Goal: Entertainment & Leisure: Consume media (video, audio)

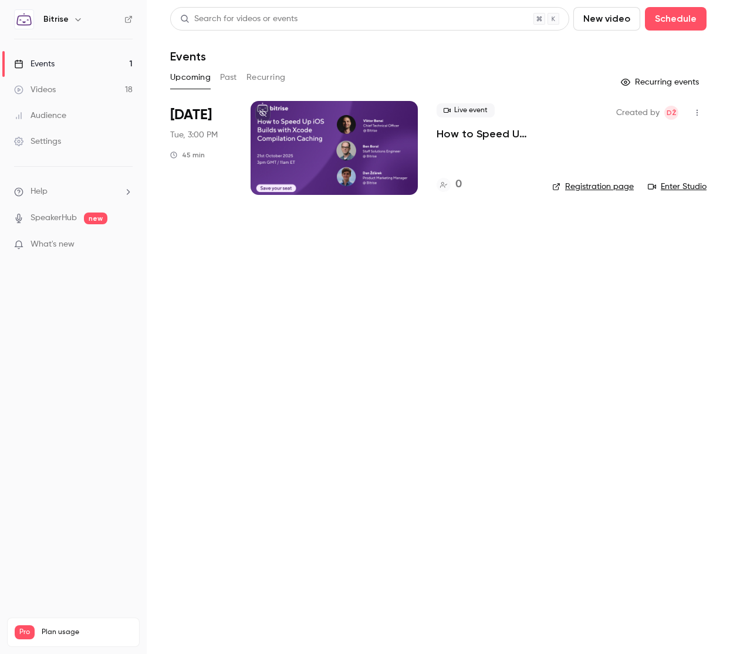
click at [605, 23] on button "New video" at bounding box center [607, 18] width 67 height 23
click at [647, 58] on li "Record" at bounding box center [640, 51] width 127 height 31
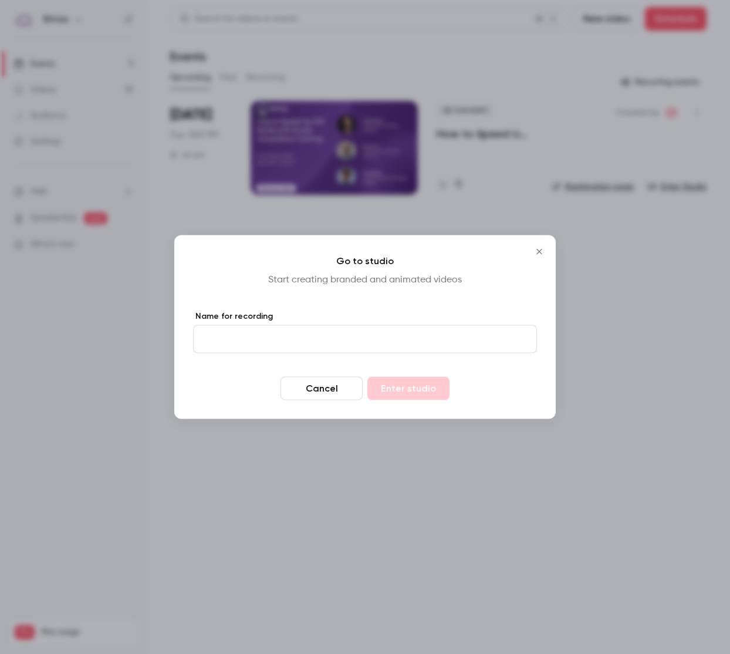
click at [282, 335] on input "Name for recording" at bounding box center [365, 339] width 344 height 28
type input "**********"
click at [427, 393] on button "Enter studio" at bounding box center [409, 388] width 82 height 23
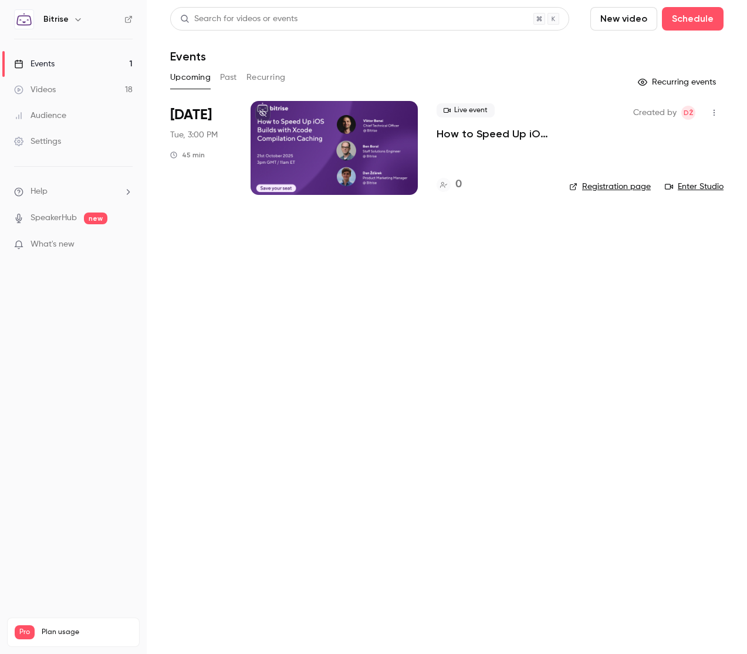
click at [234, 75] on button "Past" at bounding box center [228, 77] width 17 height 19
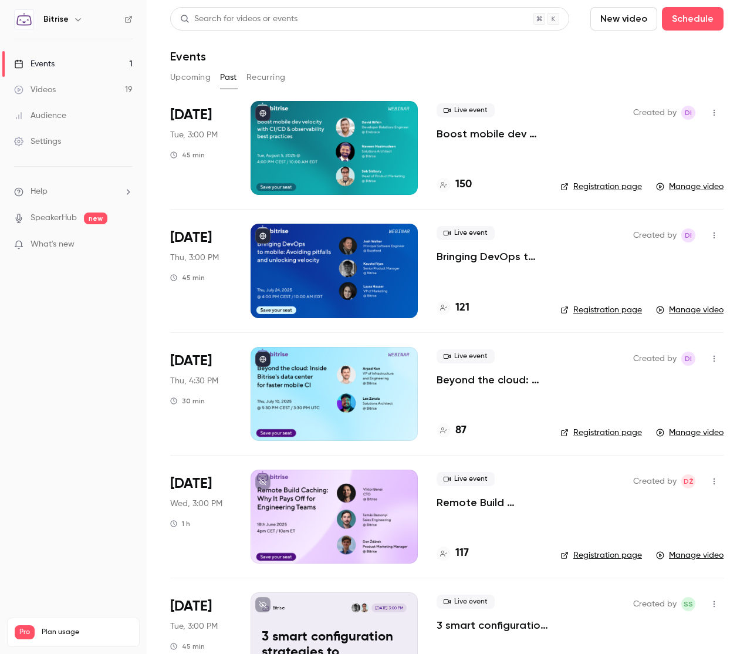
click at [72, 86] on link "Videos 19" at bounding box center [73, 90] width 147 height 26
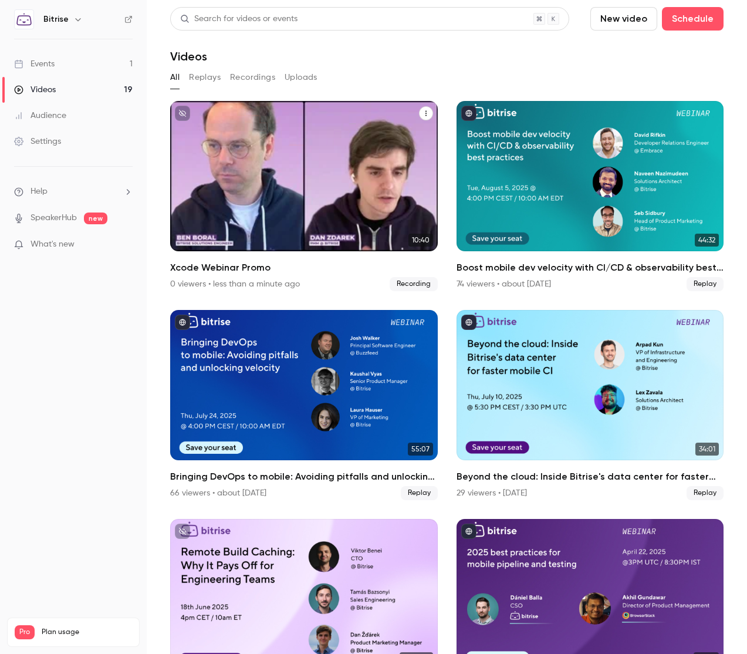
click at [331, 161] on div "Bitrise [DATE] Xcode Webinar Promo" at bounding box center [304, 176] width 268 height 150
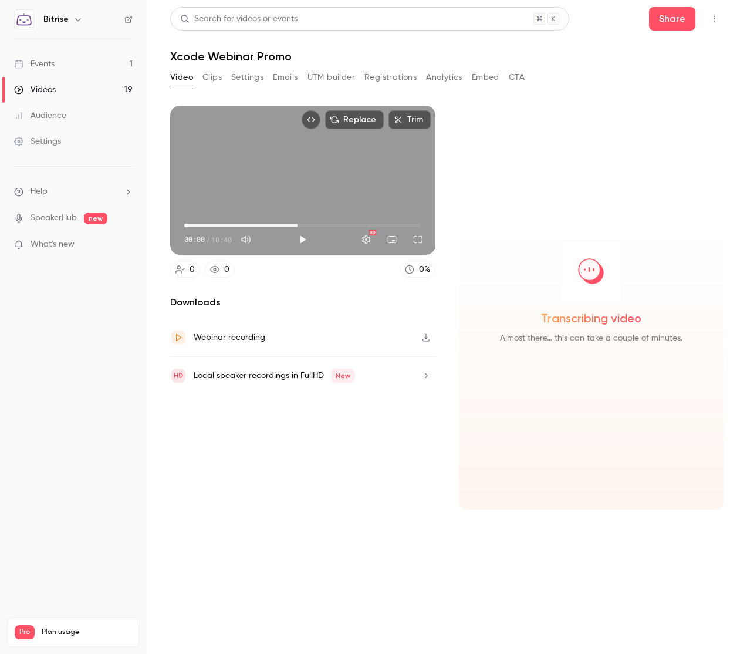
click at [298, 221] on span "05:06" at bounding box center [302, 225] width 237 height 19
click at [302, 238] on button "Play" at bounding box center [302, 239] width 23 height 23
click at [426, 486] on div "Downloads Webinar recording Local speaker recordings in FullHD New" at bounding box center [302, 402] width 265 height 214
click at [299, 236] on button "Play" at bounding box center [302, 239] width 23 height 23
click at [325, 227] on span "05:38" at bounding box center [302, 225] width 237 height 19
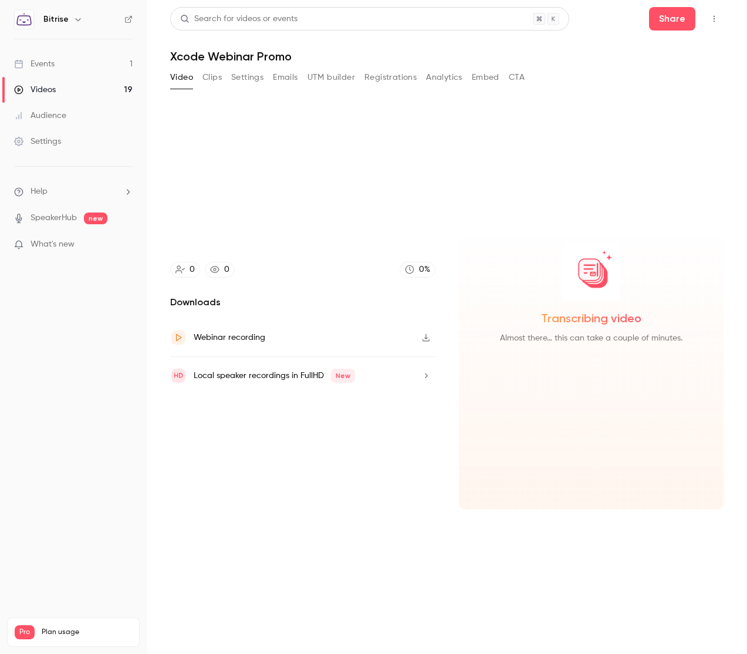
click at [428, 335] on icon "button" at bounding box center [426, 338] width 9 height 8
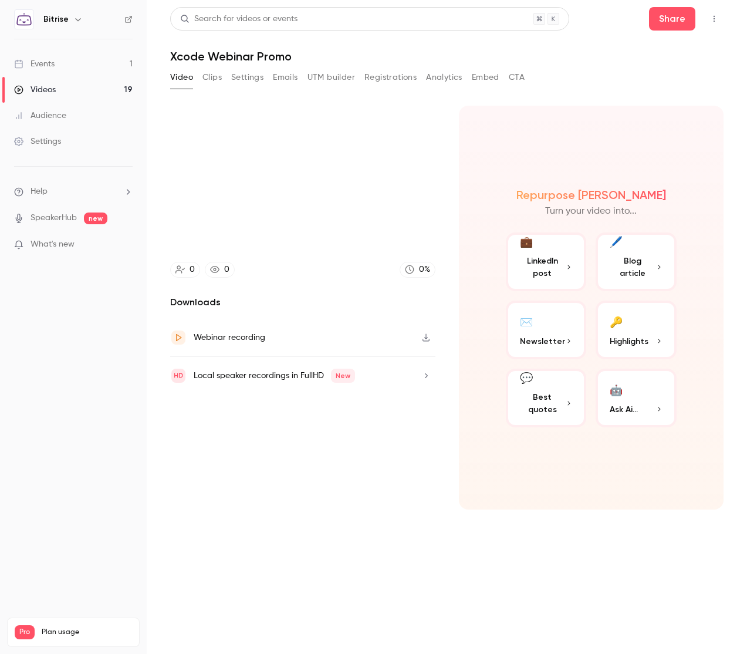
click at [337, 61] on h1 "Xcode Webinar Promo" at bounding box center [447, 56] width 554 height 14
click at [368, 545] on section "Replace Trim 06:58 06:58 / 10:40 HD 0 0 0 % Downloads Webinar recording Local s…" at bounding box center [447, 365] width 554 height 519
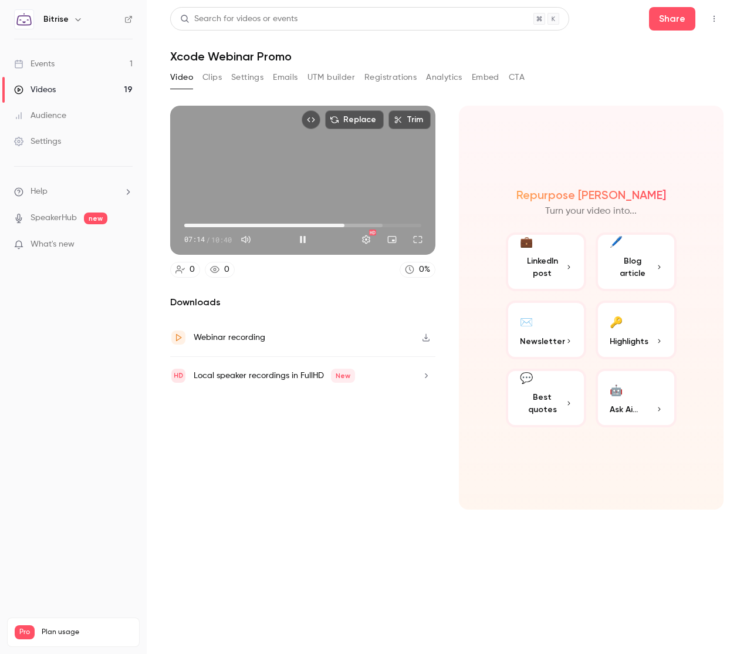
click at [248, 186] on div "Replace Trim 07:14 07:14 / 10:40 HD" at bounding box center [302, 180] width 265 height 149
click at [431, 380] on button "button" at bounding box center [426, 375] width 19 height 19
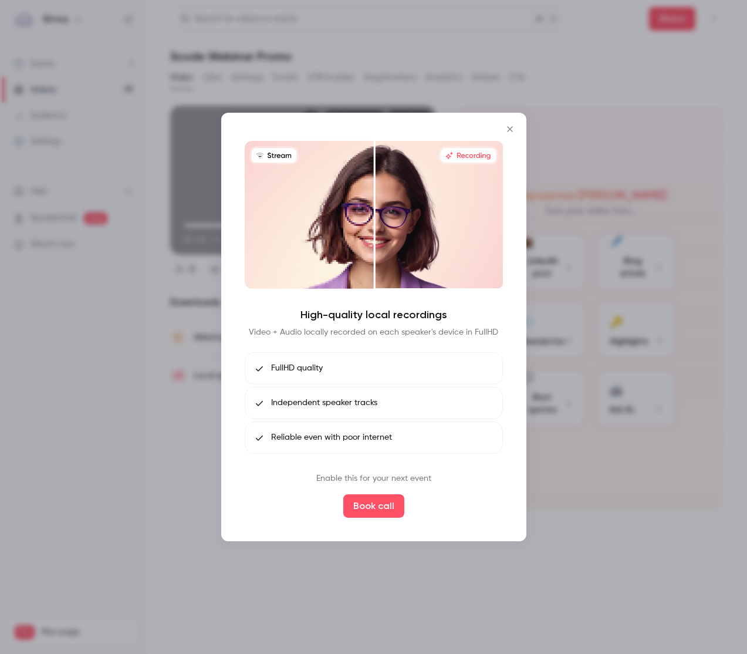
click at [514, 126] on icon "Close" at bounding box center [510, 128] width 14 height 9
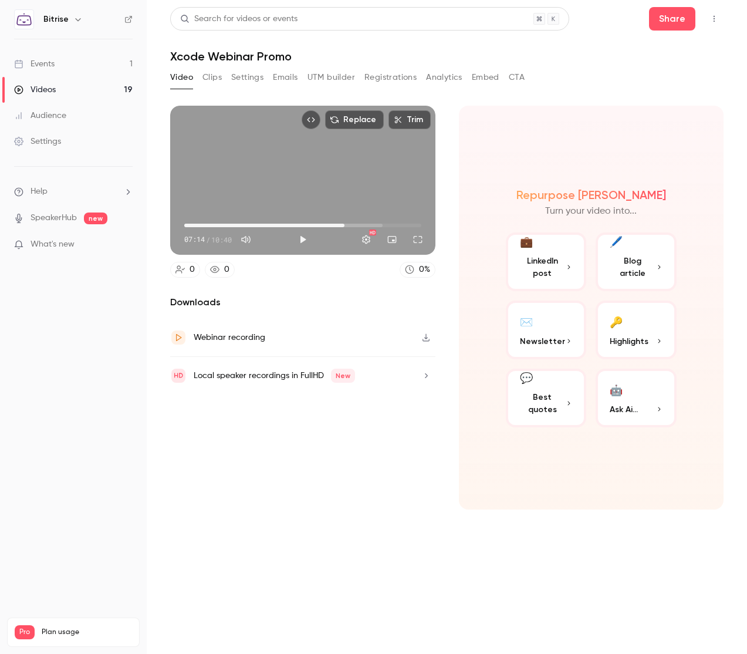
click at [417, 376] on button "button" at bounding box center [426, 375] width 19 height 19
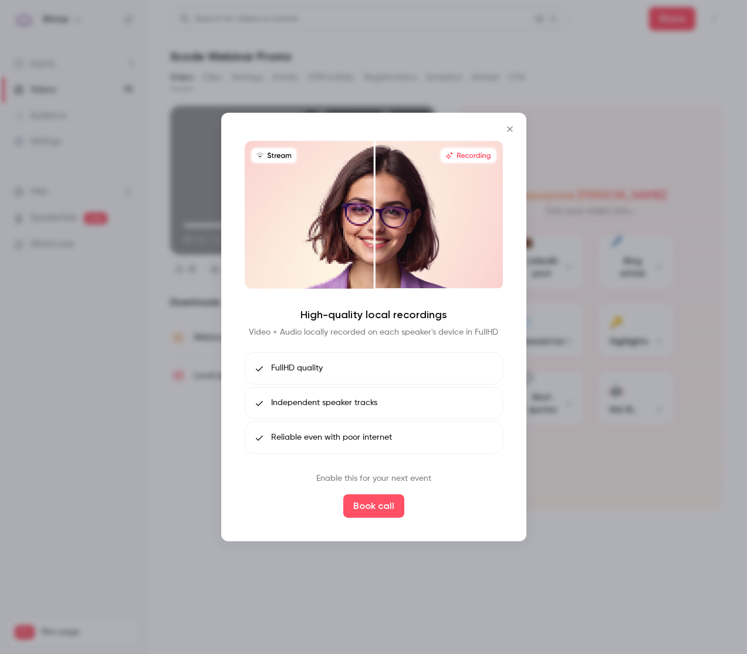
click at [506, 130] on icon "Close" at bounding box center [510, 128] width 14 height 9
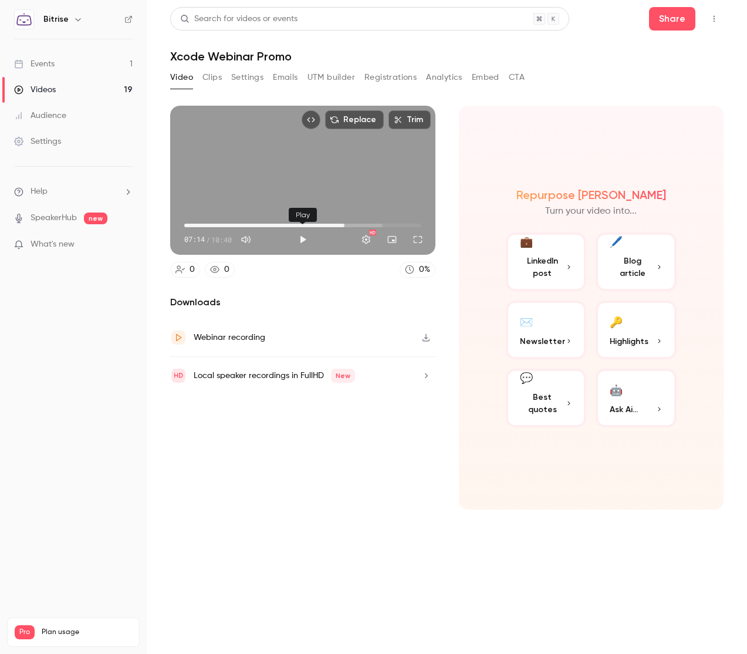
click at [303, 236] on button "Play" at bounding box center [302, 239] width 23 height 23
click at [361, 221] on span "07:17" at bounding box center [302, 225] width 237 height 19
click at [375, 221] on span "07:57" at bounding box center [302, 225] width 237 height 19
click at [261, 180] on div "Replace Trim 08:35 08:35 / 10:40 HD" at bounding box center [302, 180] width 265 height 149
type input "*****"
